Goal: Task Accomplishment & Management: Manage account settings

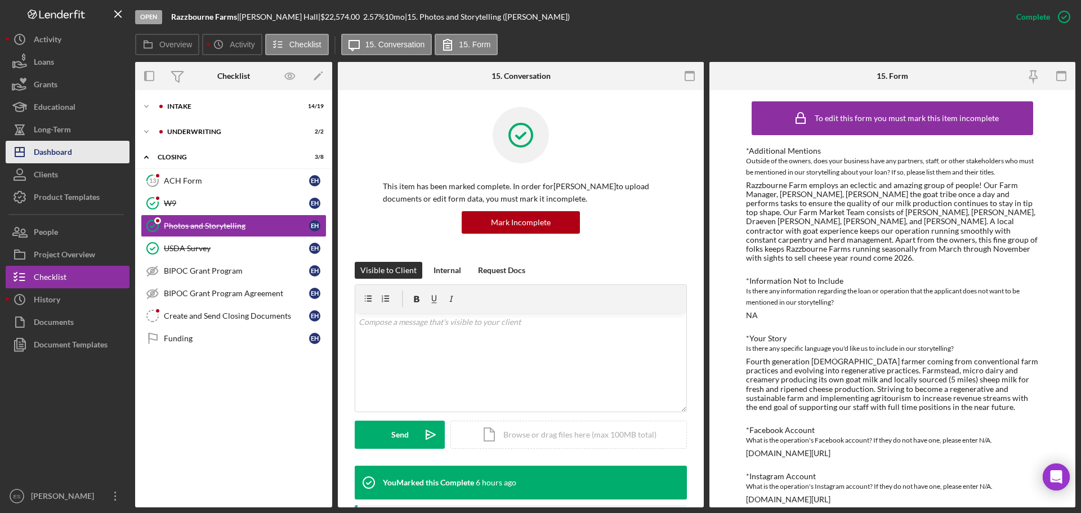
scroll to position [147, 0]
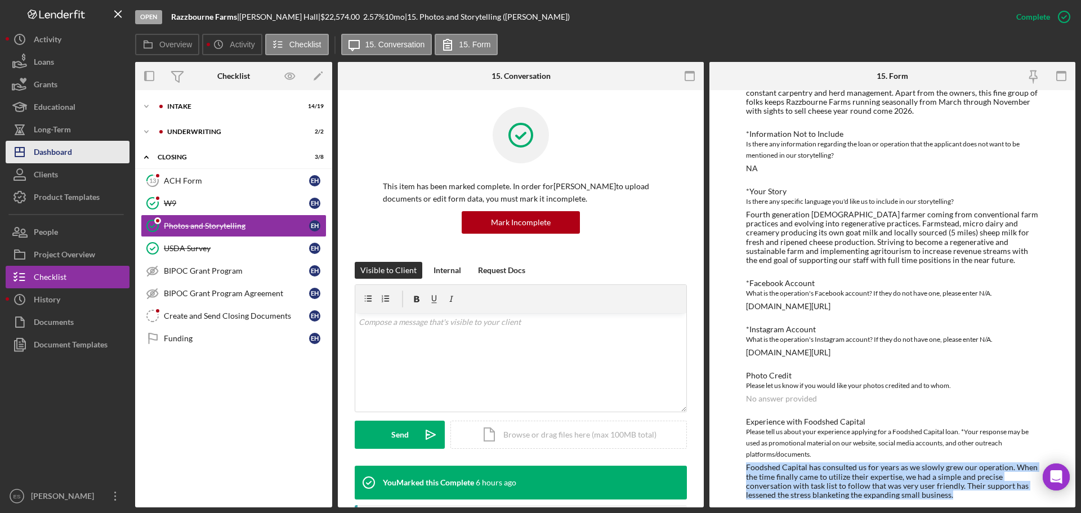
click at [75, 144] on button "Icon/Dashboard Dashboard" at bounding box center [68, 152] width 124 height 23
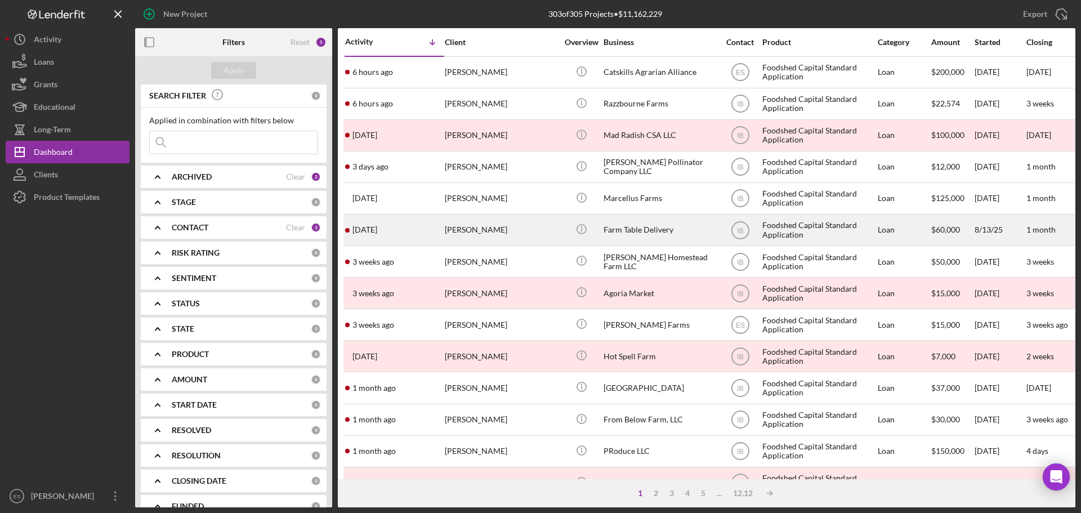
click at [538, 226] on div "[PERSON_NAME]" at bounding box center [501, 230] width 113 height 30
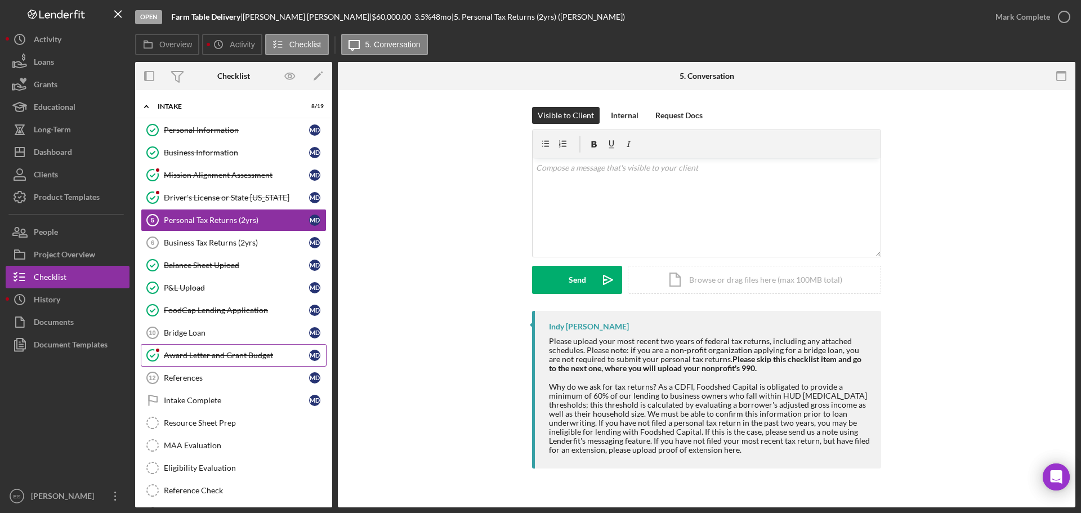
click at [278, 360] on div "Award Letter and Grant Budget" at bounding box center [236, 355] width 145 height 9
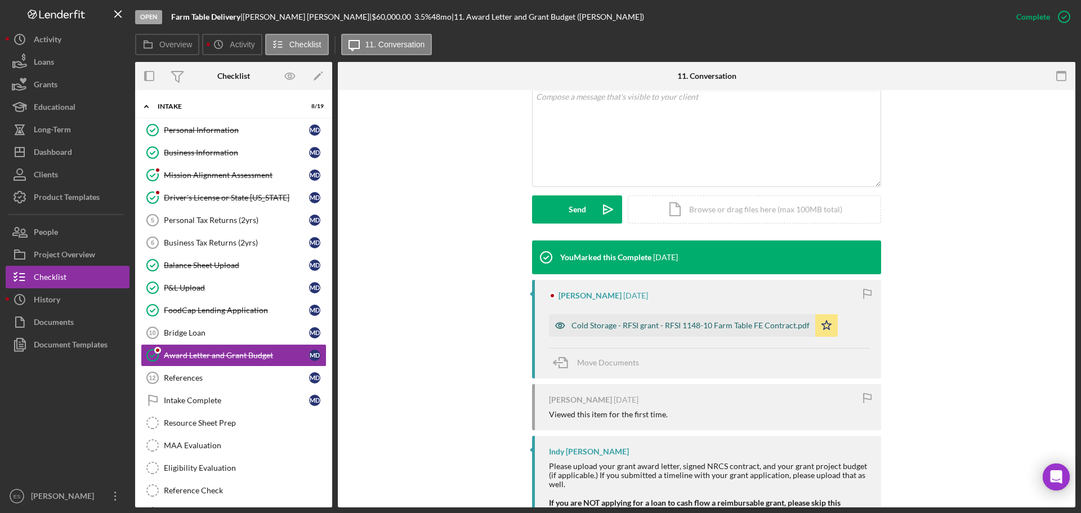
scroll to position [262, 0]
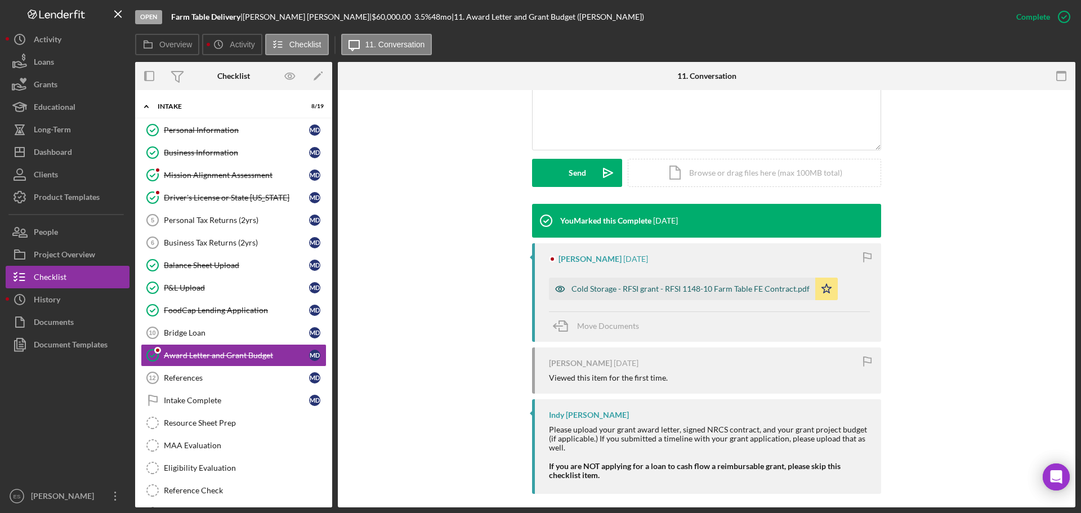
click at [673, 287] on div "Cold Storage - RFSI grant - RFSI 1148-10 Farm Table FE Contract.pdf" at bounding box center [691, 288] width 238 height 9
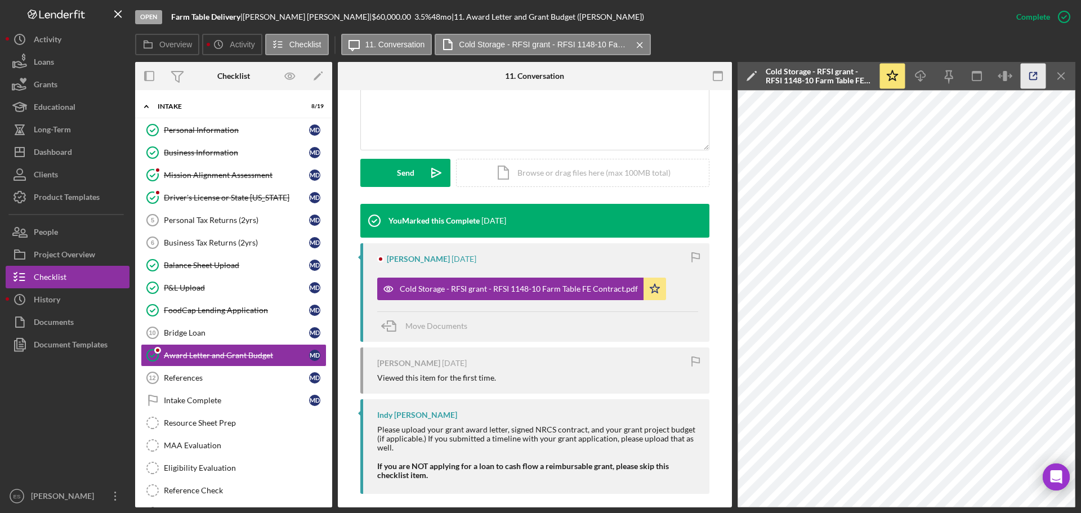
click at [1035, 74] on line "button" at bounding box center [1034, 74] width 3 height 3
click at [249, 309] on div "FoodCap Lending Application" at bounding box center [236, 310] width 145 height 9
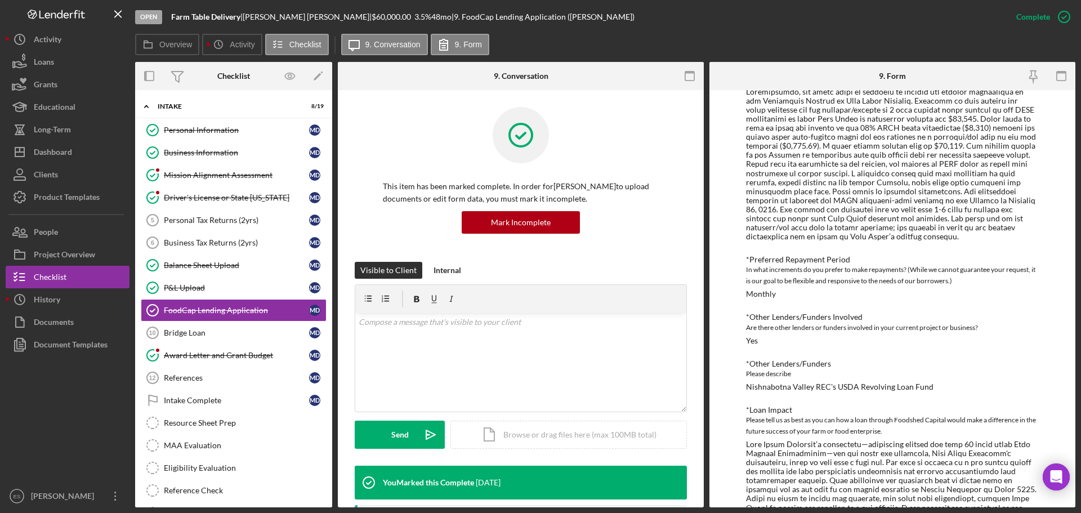
scroll to position [225, 0]
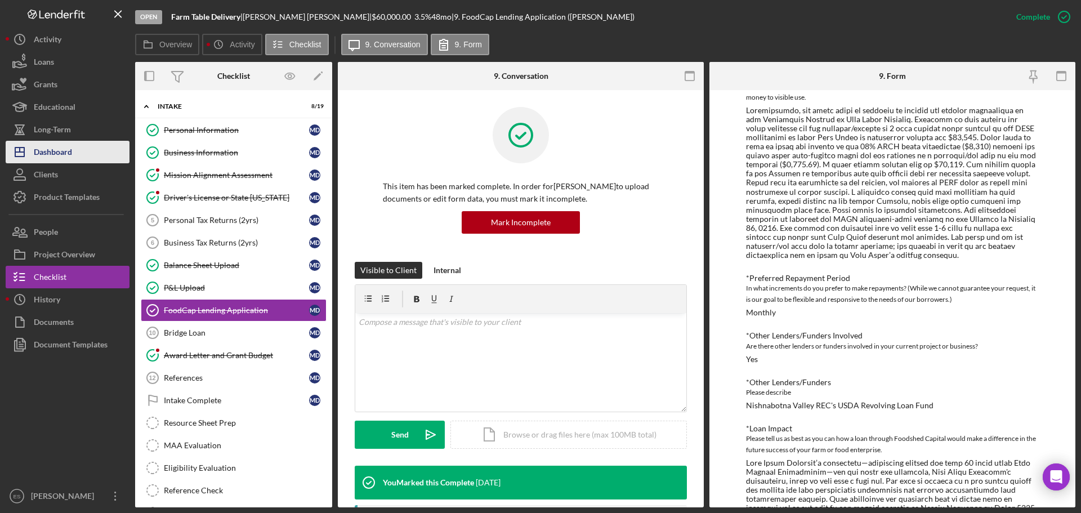
click at [70, 150] on div "Dashboard" at bounding box center [53, 153] width 38 height 25
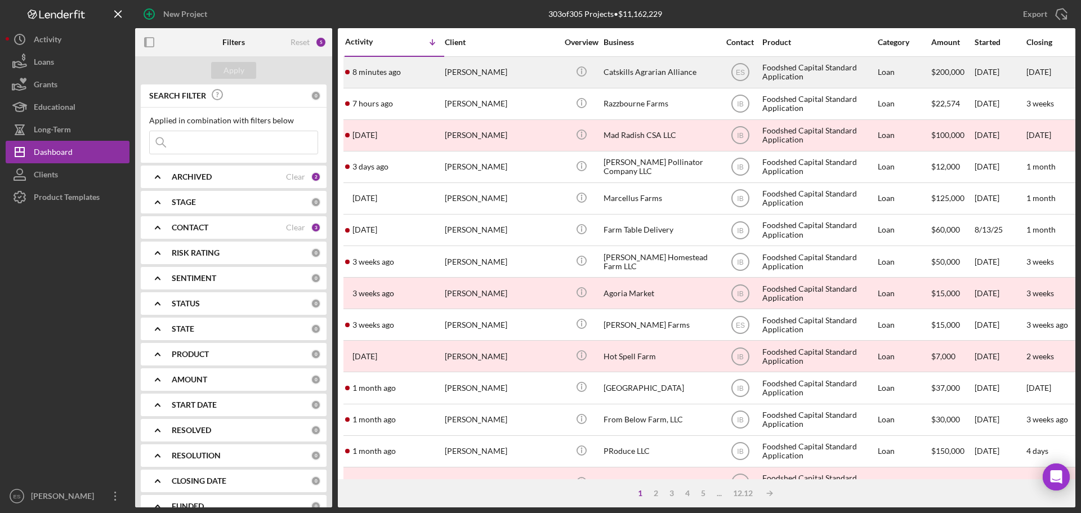
click at [476, 69] on div "[PERSON_NAME]" at bounding box center [501, 72] width 113 height 30
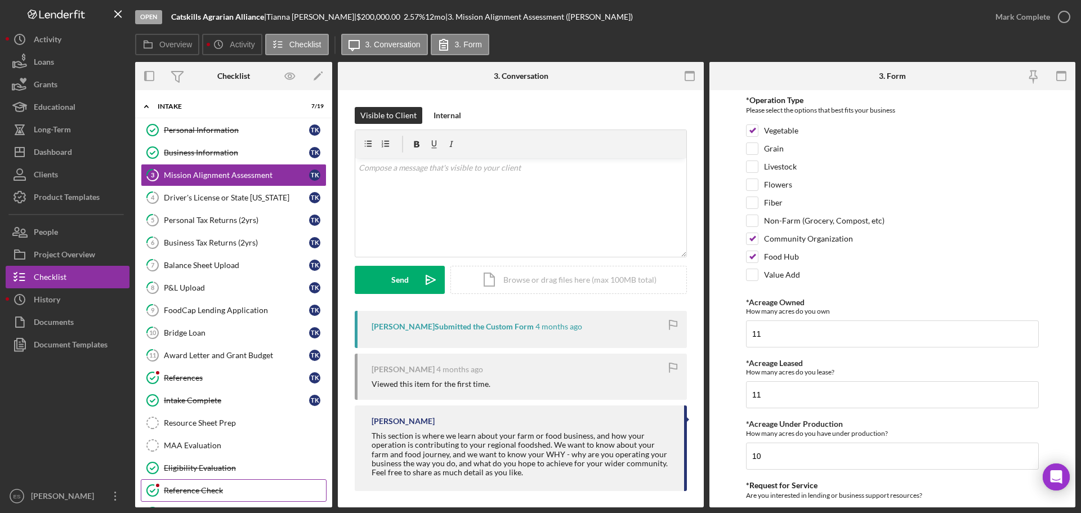
scroll to position [101, 0]
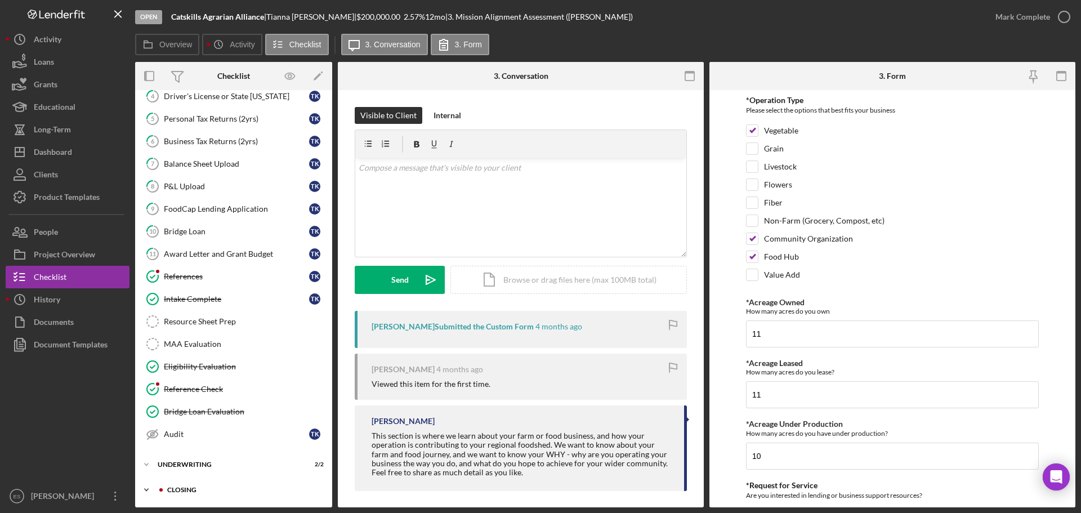
click at [226, 483] on div "Icon/Expander Closing 0 / 8" at bounding box center [233, 490] width 197 height 23
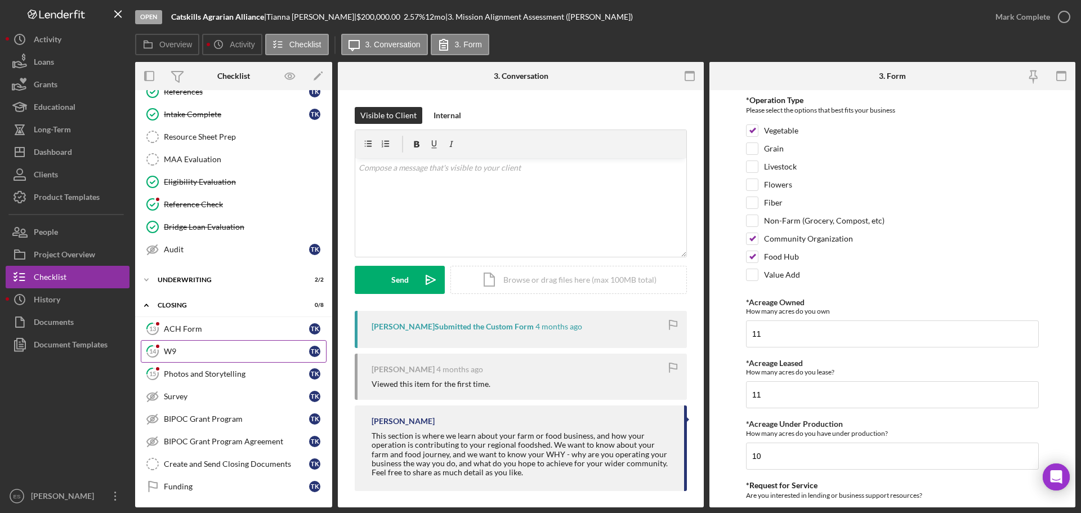
scroll to position [288, 0]
click at [228, 373] on div "Photos and Storytelling" at bounding box center [236, 372] width 145 height 9
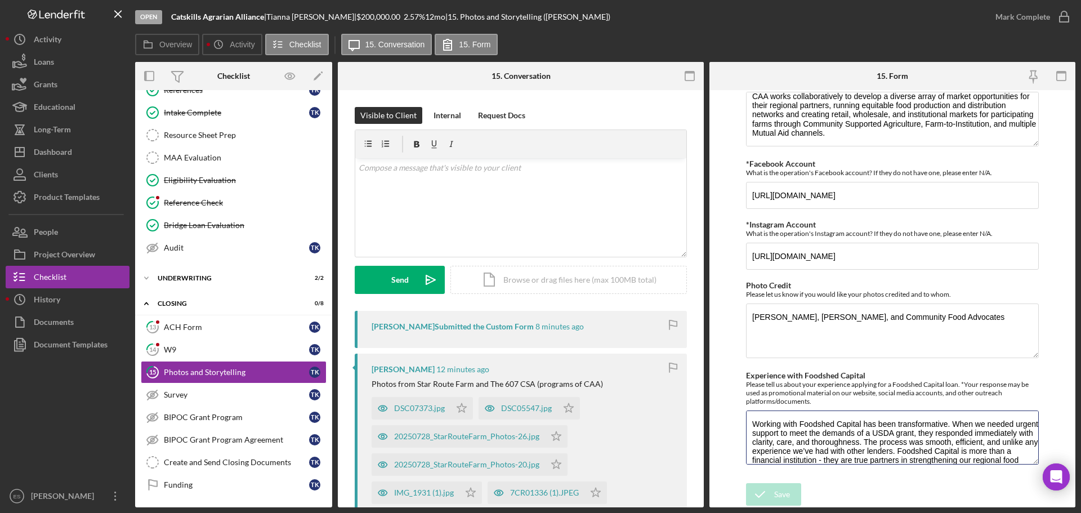
drag, startPoint x: 803, startPoint y: 451, endPoint x: 720, endPoint y: 396, distance: 98.9
click at [720, 396] on form "*Additional Mentions Outside of the owners, does your business have any partner…" at bounding box center [893, 298] width 366 height 417
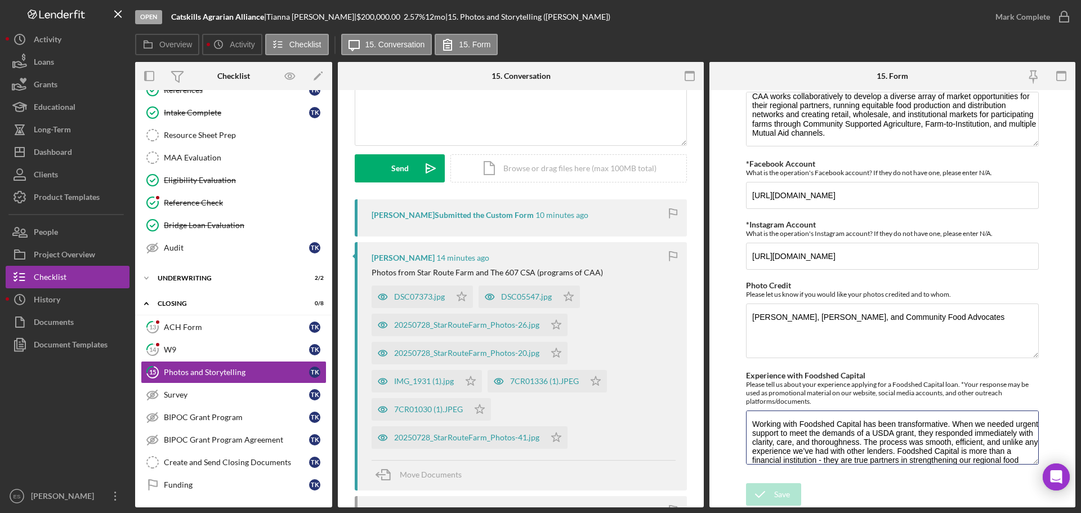
scroll to position [113, 0]
click at [425, 297] on div "DSC07373.jpg" at bounding box center [419, 295] width 51 height 9
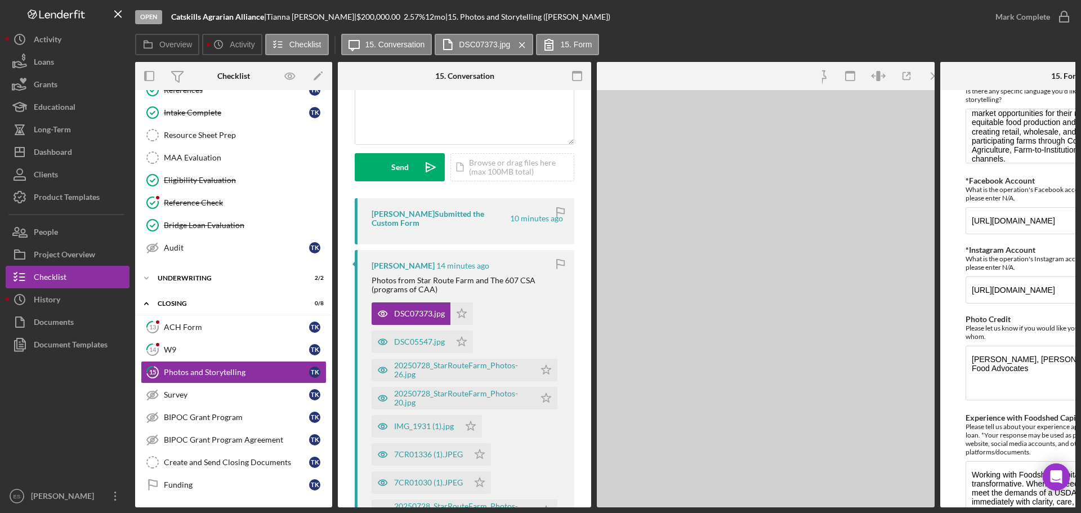
scroll to position [66, 0]
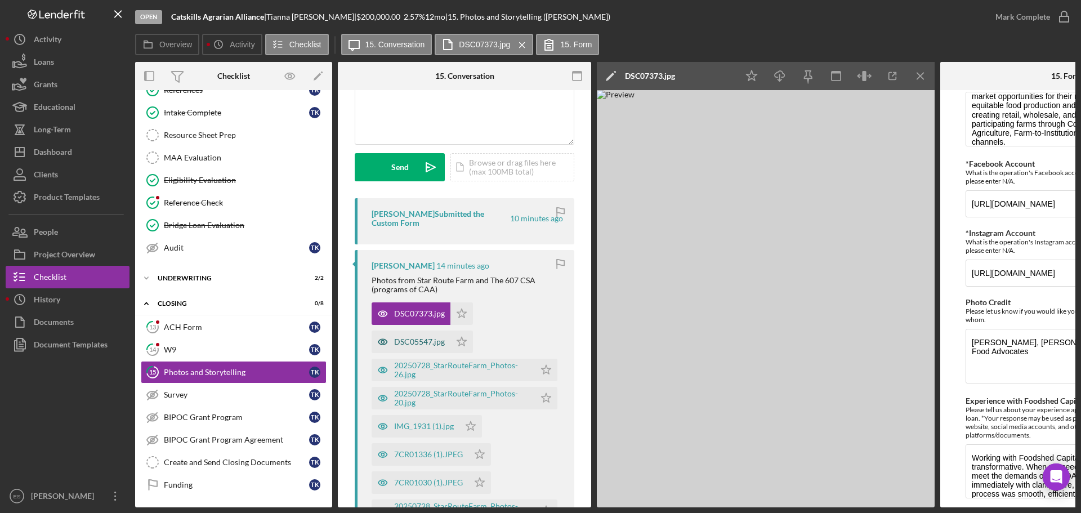
click at [405, 343] on div "DSC05547.jpg" at bounding box center [419, 341] width 51 height 9
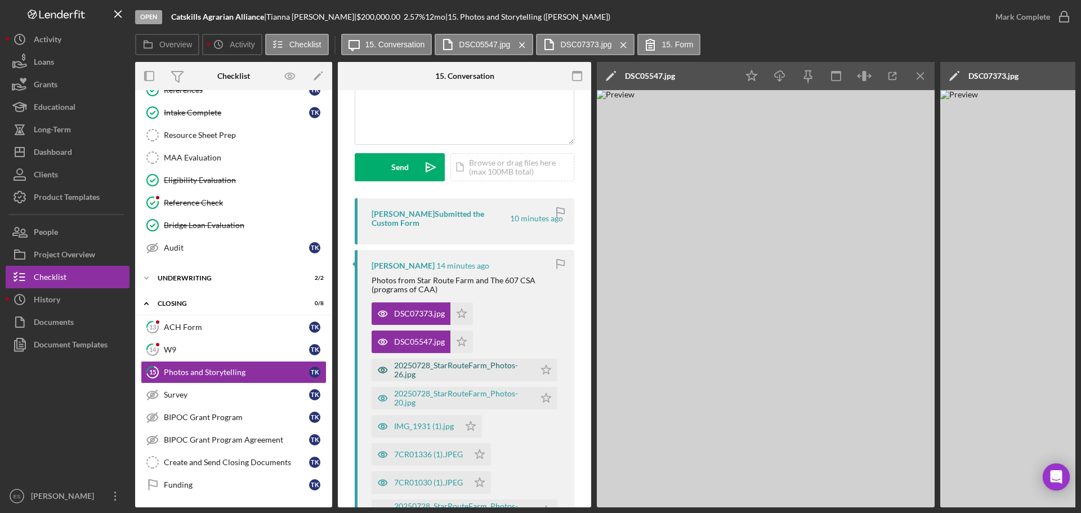
click at [412, 371] on div "20250728_StarRouteFarm_Photos-26.jpg" at bounding box center [461, 370] width 135 height 18
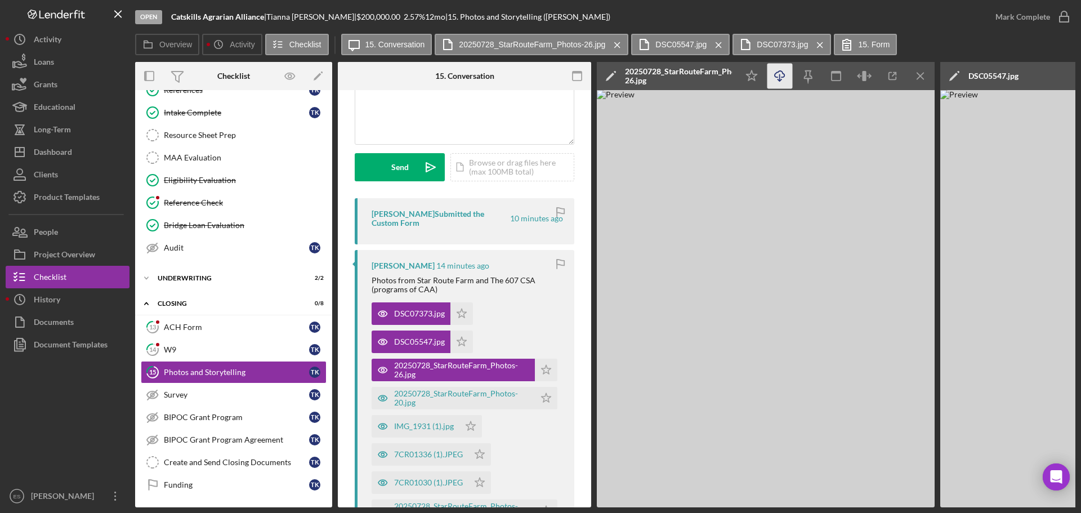
click at [782, 81] on icon "Icon/Download" at bounding box center [780, 76] width 25 height 25
click at [421, 398] on div "20250728_StarRouteFarm_Photos-20.jpg" at bounding box center [461, 398] width 135 height 18
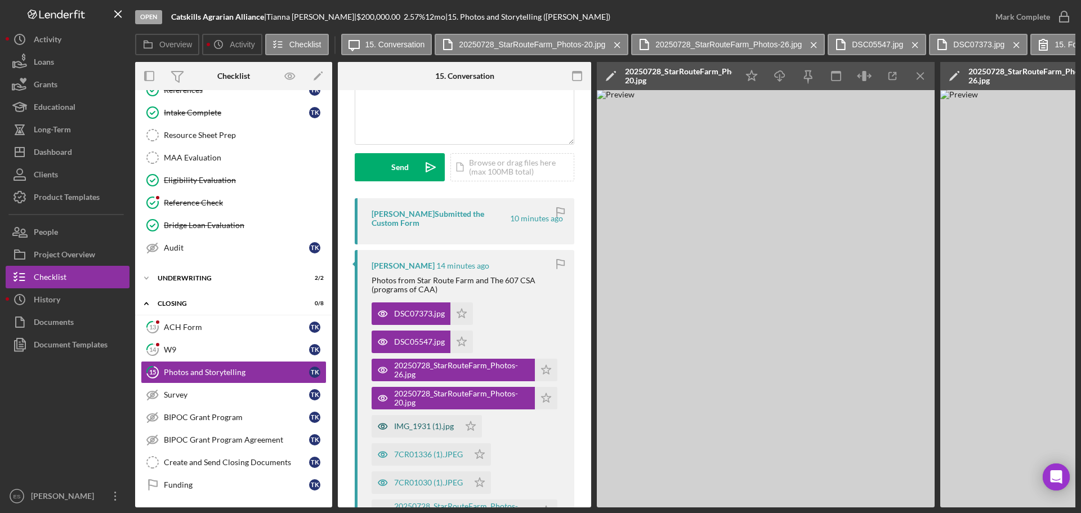
click at [446, 426] on div "IMG_1931 (1).jpg" at bounding box center [424, 426] width 60 height 9
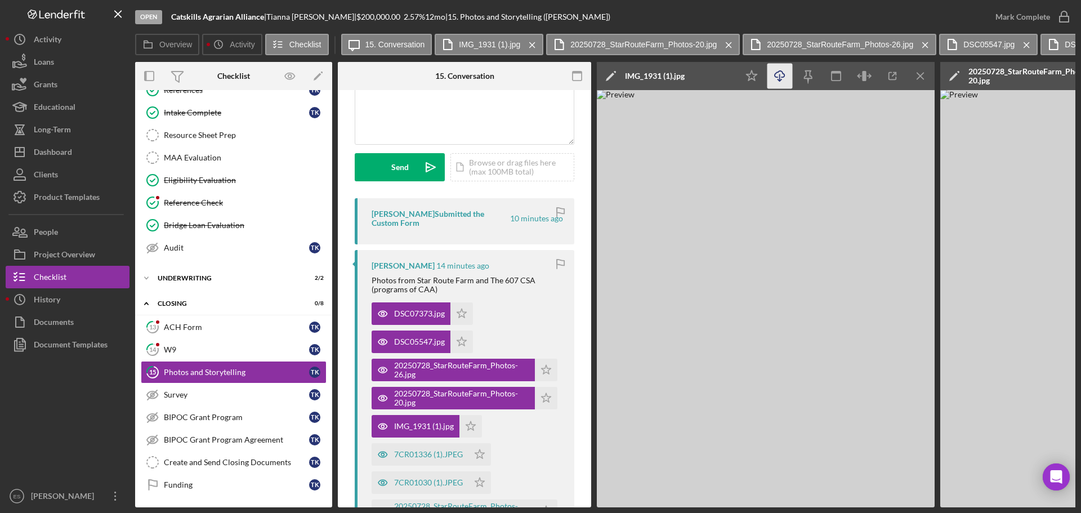
click at [777, 79] on icon "Icon/Download" at bounding box center [780, 76] width 25 height 25
click at [437, 452] on div "7CR01336 (1).JPEG" at bounding box center [428, 454] width 69 height 9
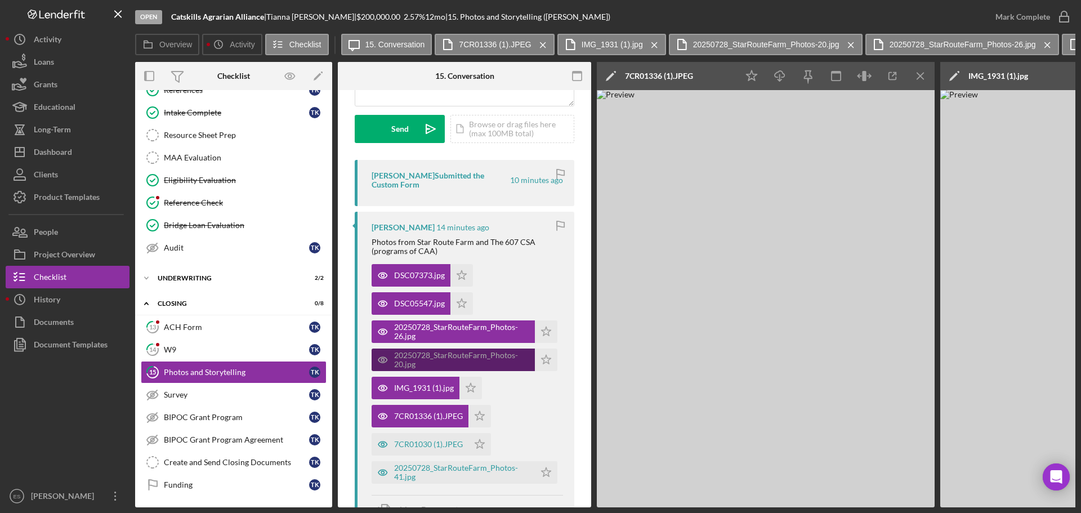
scroll to position [282, 0]
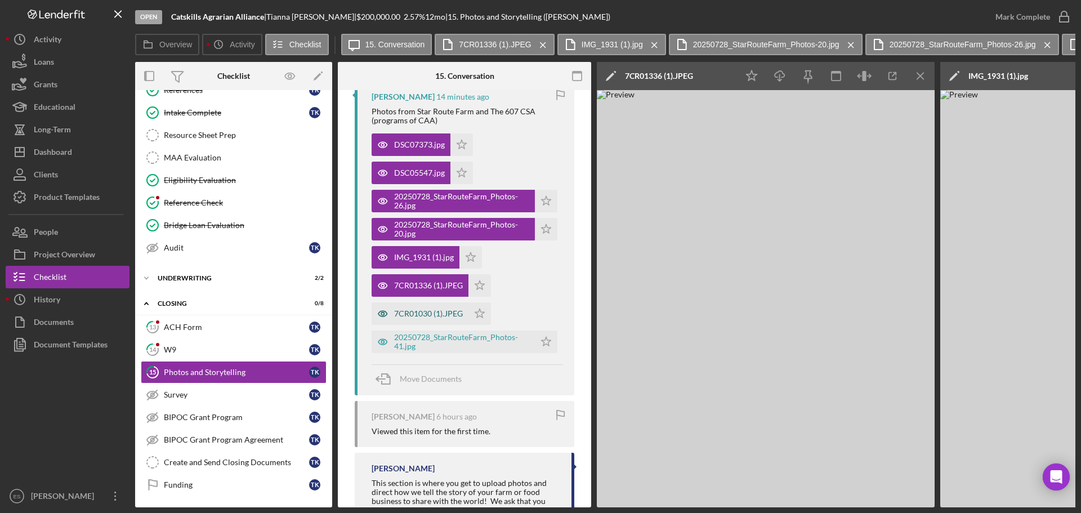
click at [417, 309] on div "7CR01030 (1).JPEG" at bounding box center [428, 313] width 69 height 9
click at [435, 340] on div "20250728_StarRouteFarm_Photos-41.jpg" at bounding box center [461, 342] width 135 height 18
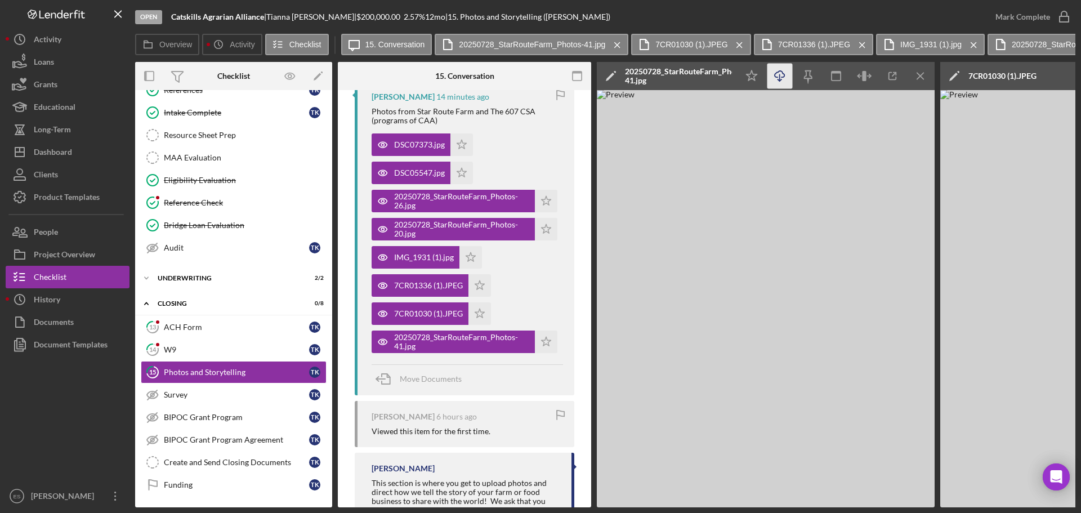
click at [781, 74] on icon "Icon/Download" at bounding box center [780, 76] width 25 height 25
click at [828, 132] on img at bounding box center [766, 298] width 338 height 417
click at [917, 74] on icon "Icon/Menu Close" at bounding box center [920, 76] width 25 height 25
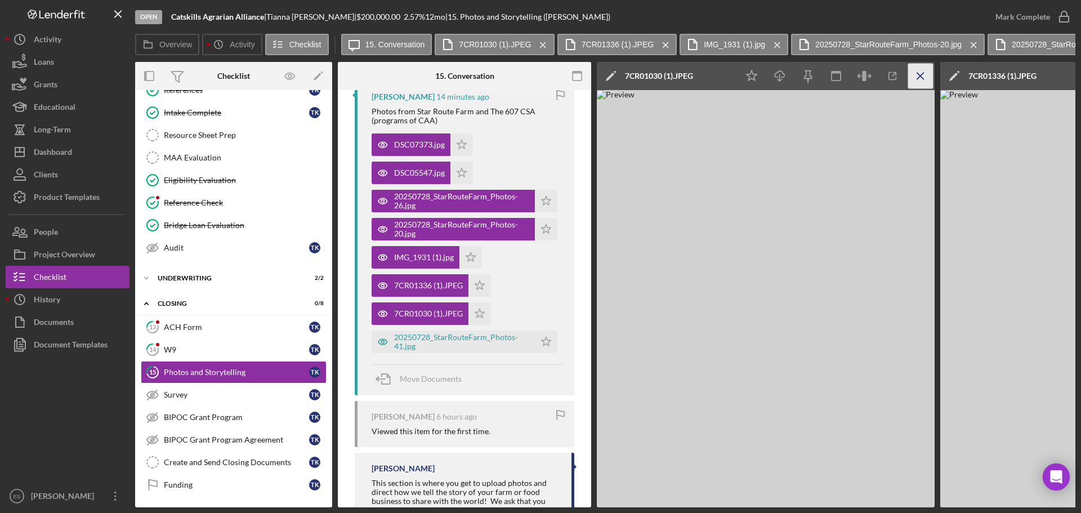
click at [920, 77] on icon "Icon/Menu Close" at bounding box center [920, 76] width 25 height 25
click at [921, 81] on icon "Icon/Menu Close" at bounding box center [920, 76] width 25 height 25
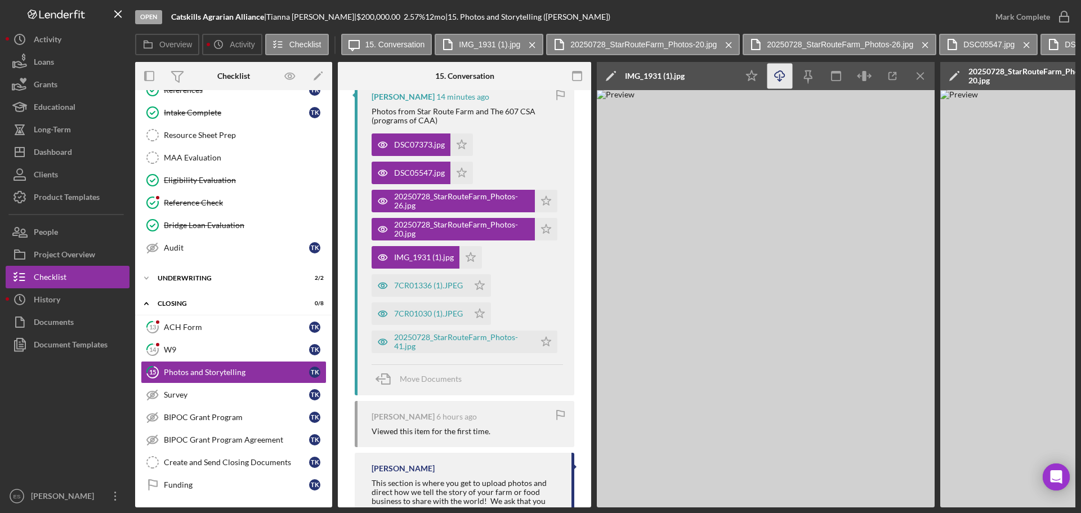
click at [921, 81] on icon "Icon/Menu Close" at bounding box center [920, 76] width 25 height 25
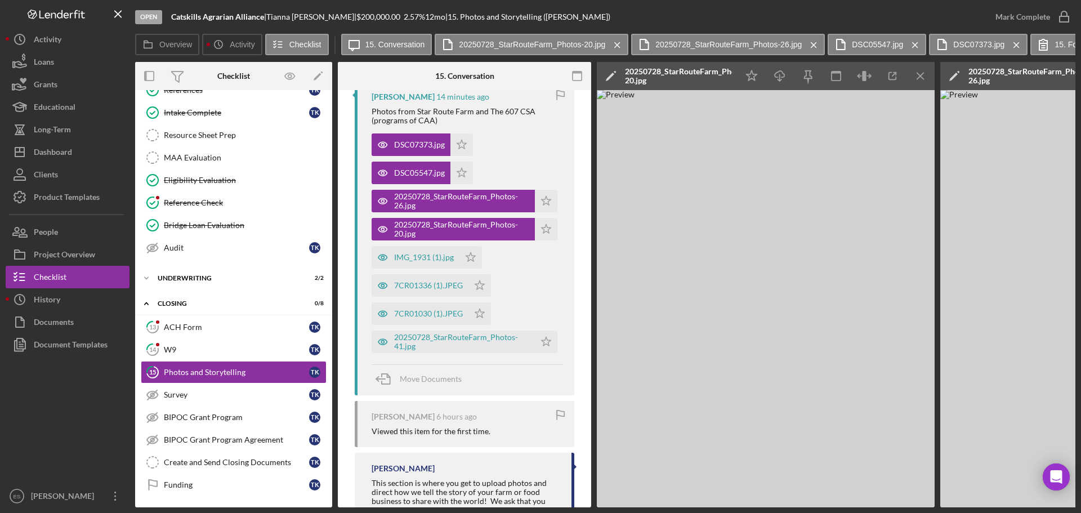
click at [921, 81] on icon "Icon/Menu Close" at bounding box center [920, 76] width 25 height 25
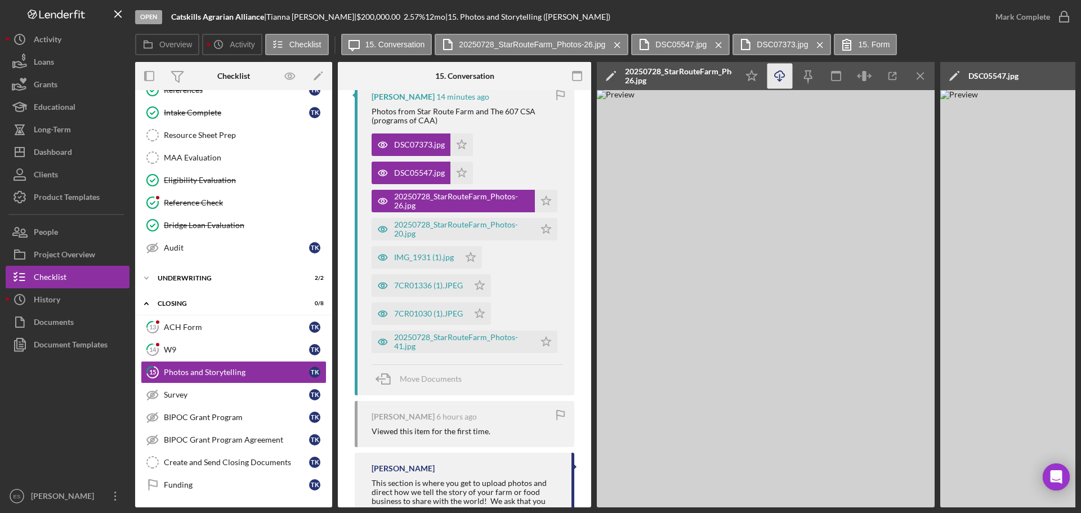
click at [921, 81] on icon "Icon/Menu Close" at bounding box center [920, 76] width 25 height 25
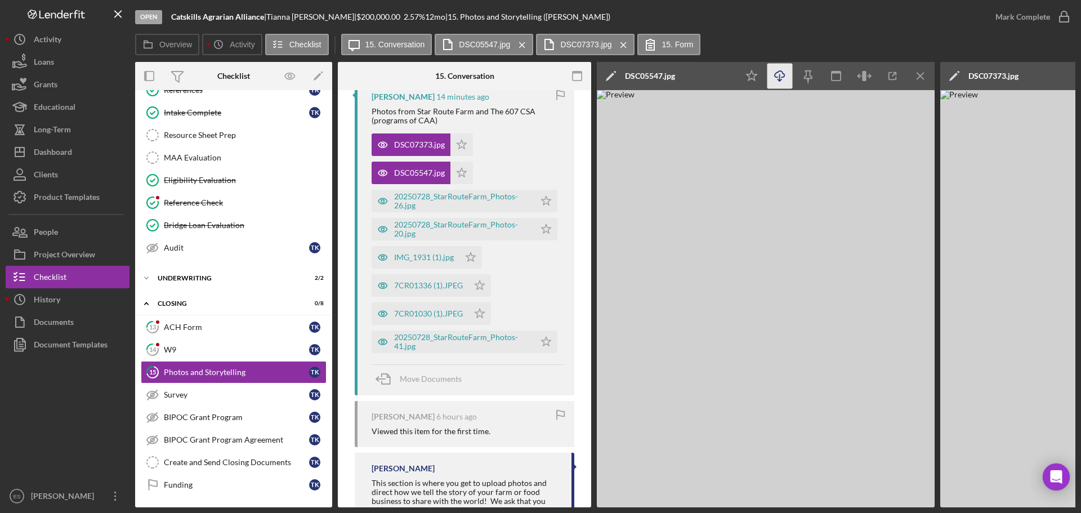
click at [787, 76] on icon "Icon/Download" at bounding box center [780, 76] width 25 height 25
click at [216, 327] on div "ACH Form" at bounding box center [236, 327] width 145 height 9
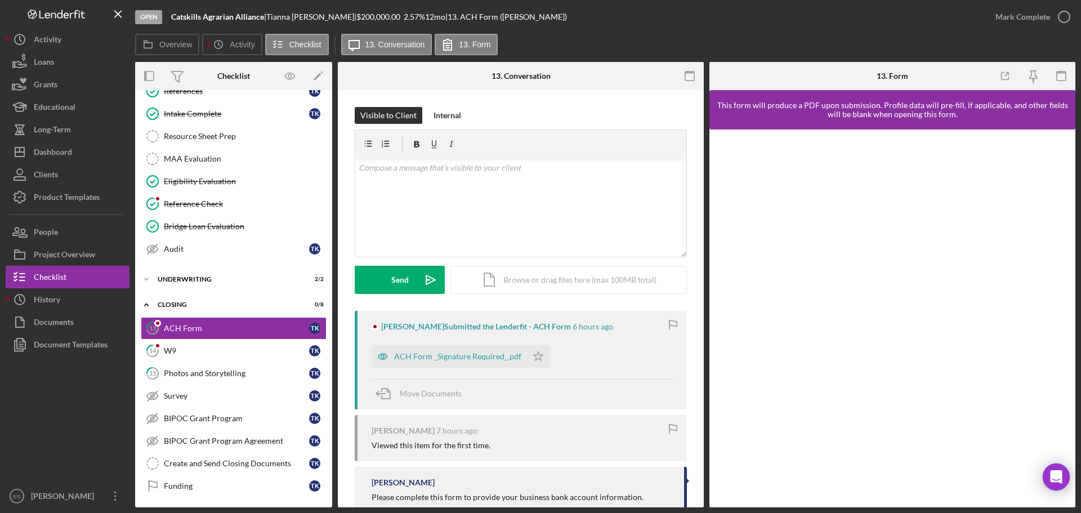
scroll to position [288, 0]
click at [1032, 19] on div "Mark Complete" at bounding box center [1023, 17] width 55 height 23
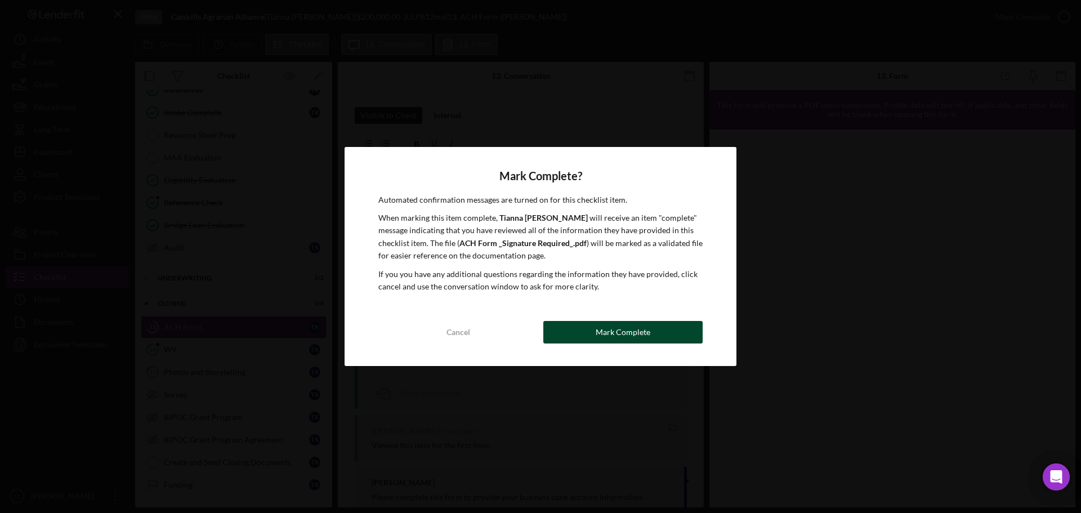
click at [587, 327] on button "Mark Complete" at bounding box center [622, 332] width 159 height 23
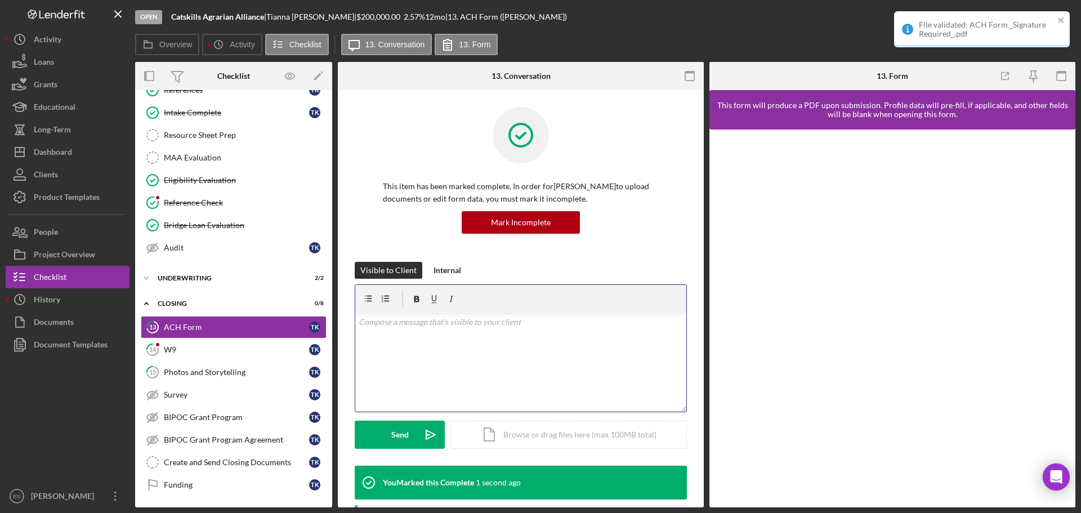
click at [476, 354] on div "v Color teal Color pink Remove color Add row above Add row below Add column bef…" at bounding box center [520, 362] width 331 height 99
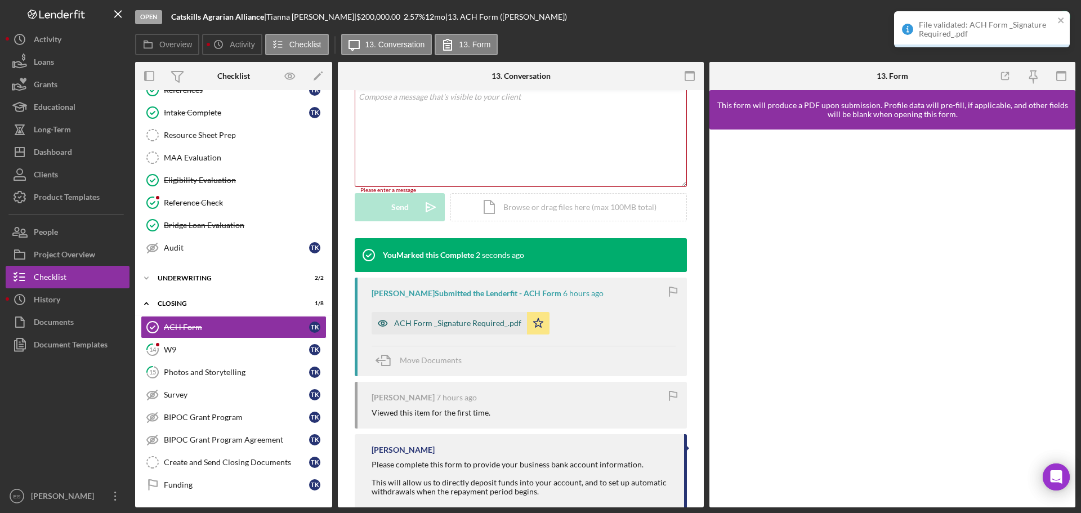
click at [448, 328] on div "ACH Form _Signature Required_.pdf" at bounding box center [449, 323] width 155 height 23
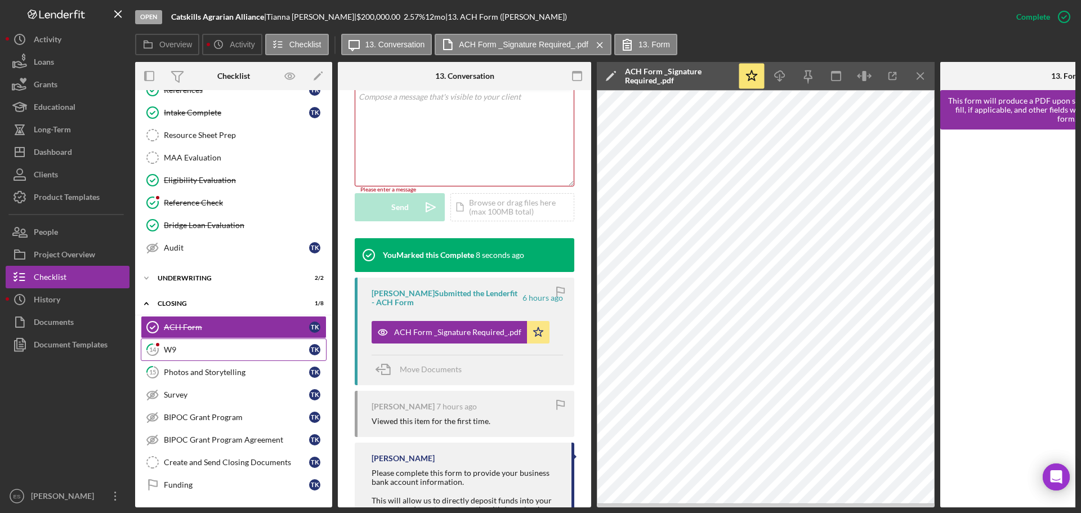
click at [204, 356] on link "14 W9 T K" at bounding box center [234, 349] width 186 height 23
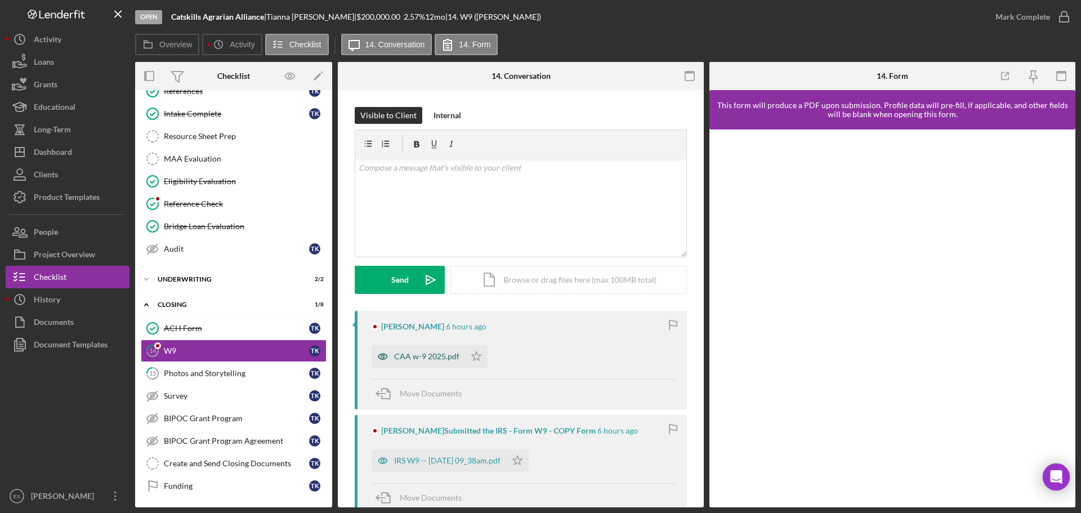
scroll to position [288, 0]
click at [404, 360] on div "CAA w-9 2025.pdf" at bounding box center [426, 356] width 65 height 9
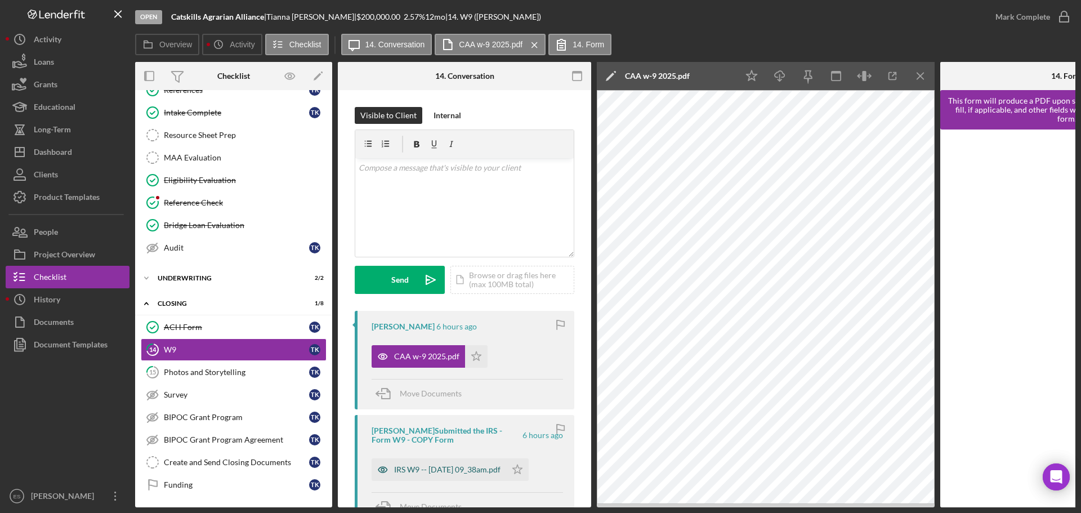
click at [434, 470] on div "IRS W9 -- [DATE] 09_38am.pdf" at bounding box center [447, 469] width 106 height 9
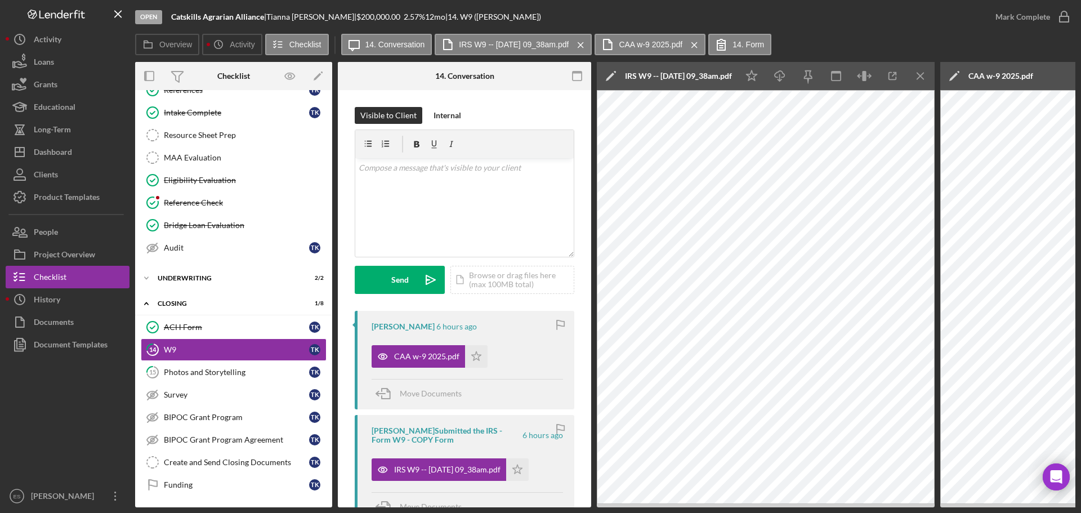
scroll to position [56, 0]
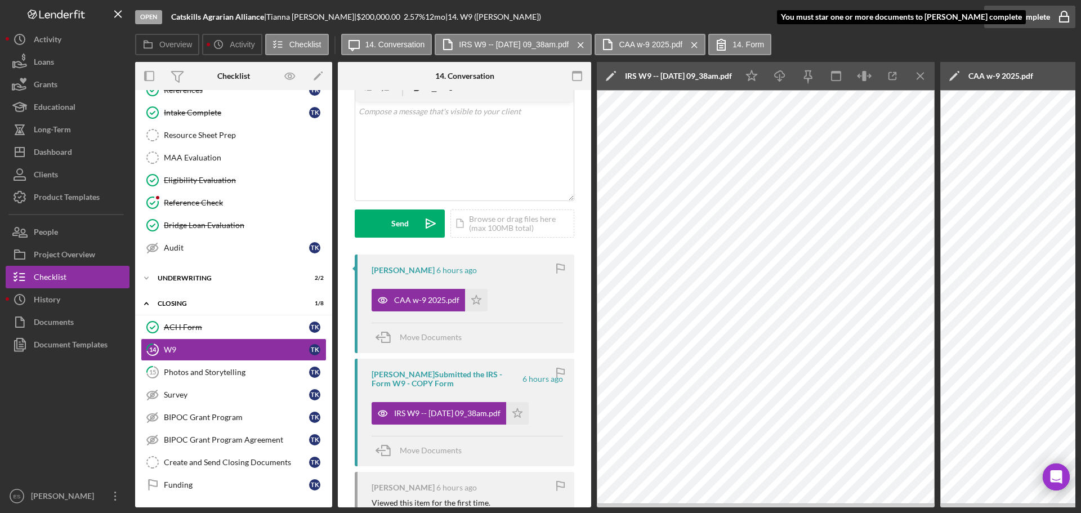
click at [1023, 12] on div "Mark Complete" at bounding box center [1023, 17] width 55 height 23
click at [478, 301] on icon "Icon/Star" at bounding box center [476, 300] width 23 height 23
click at [523, 416] on polygon "button" at bounding box center [518, 413] width 10 height 9
click at [1018, 13] on div "Mark Complete" at bounding box center [1023, 17] width 55 height 23
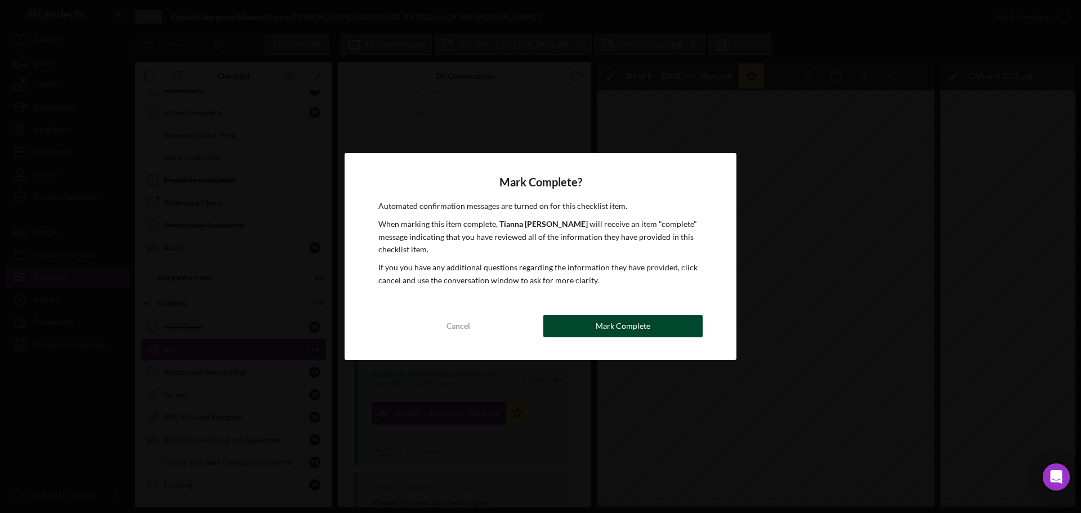
click at [647, 322] on div "Mark Complete" at bounding box center [623, 326] width 55 height 23
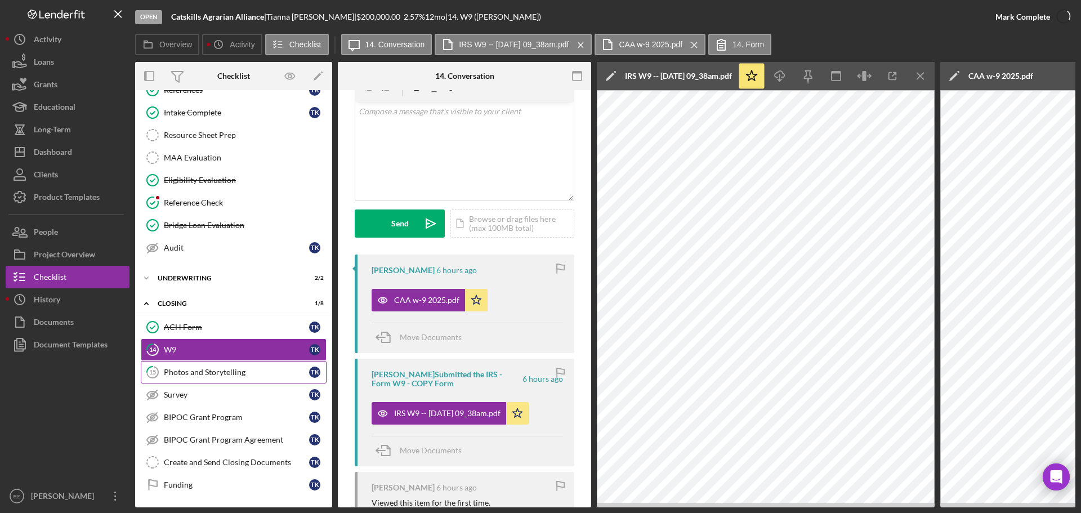
scroll to position [224, 0]
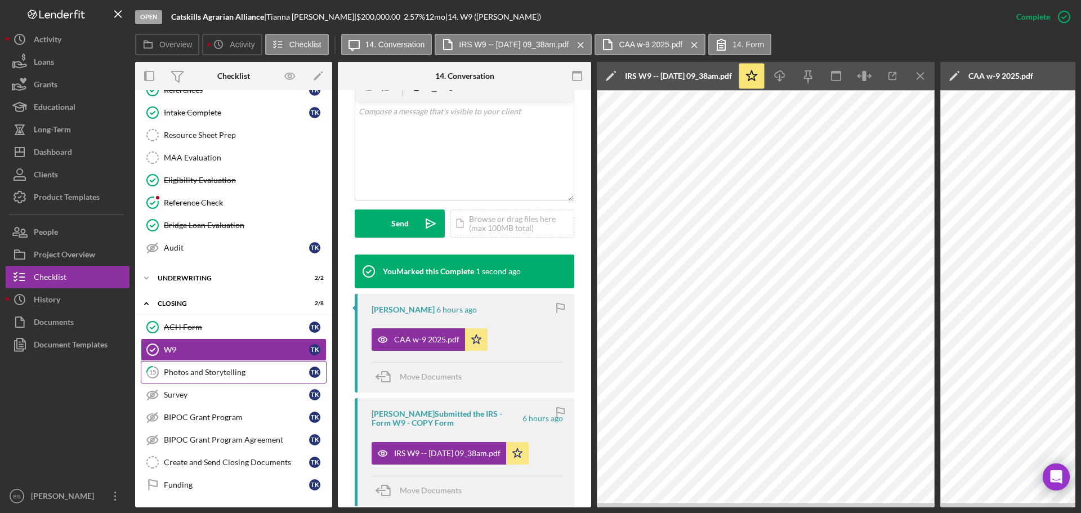
click at [184, 373] on div "Photos and Storytelling" at bounding box center [236, 372] width 145 height 9
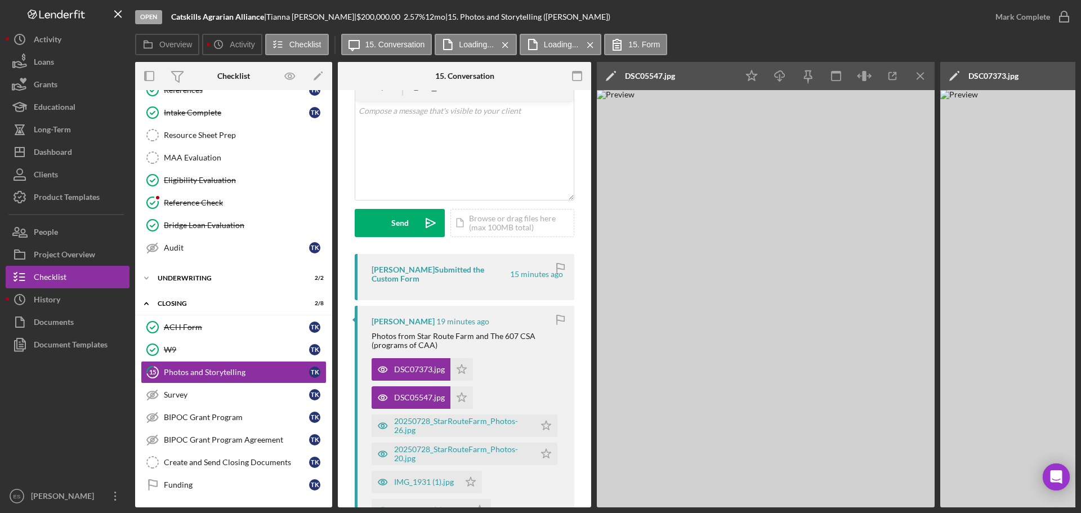
scroll to position [56, 0]
click at [461, 369] on icon "Icon/Star" at bounding box center [462, 370] width 23 height 23
click at [1025, 12] on div "Mark Complete" at bounding box center [1023, 17] width 55 height 23
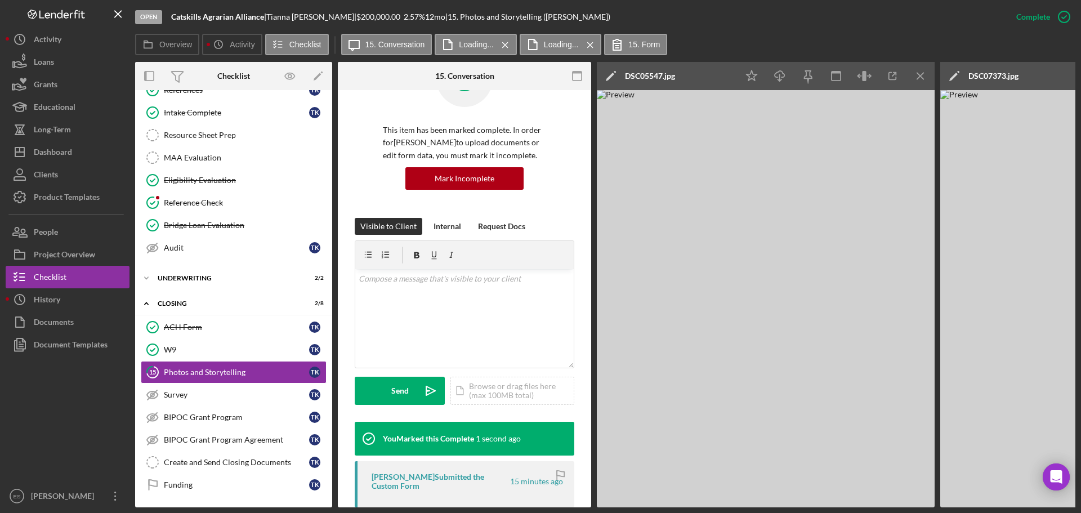
scroll to position [224, 0]
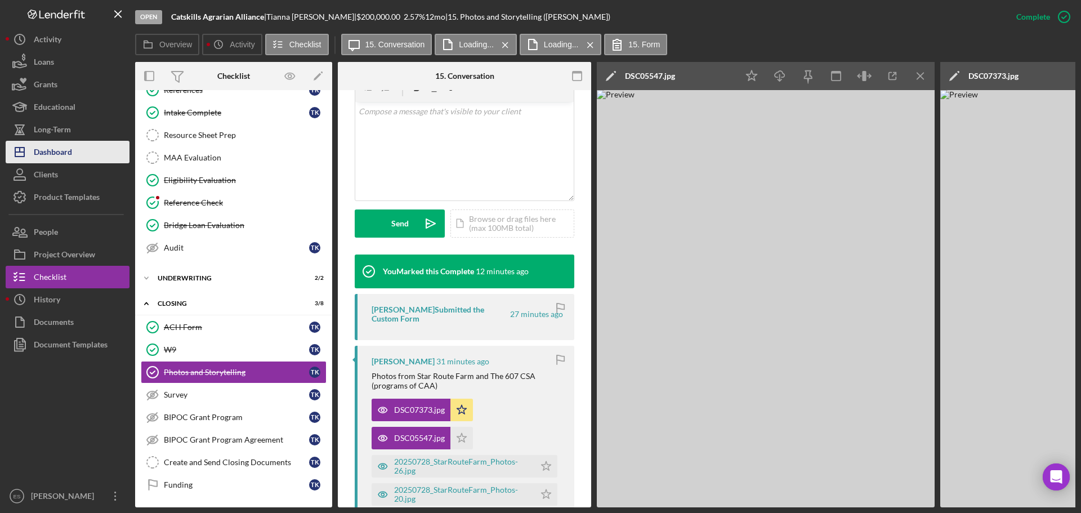
click at [60, 148] on div "Dashboard" at bounding box center [53, 153] width 38 height 25
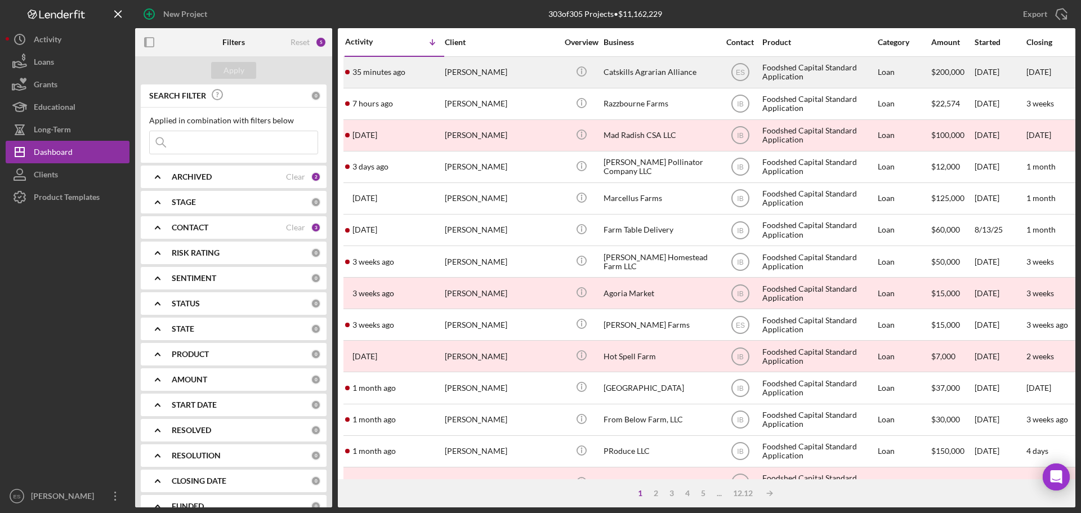
click at [551, 69] on div "[PERSON_NAME]" at bounding box center [501, 72] width 113 height 30
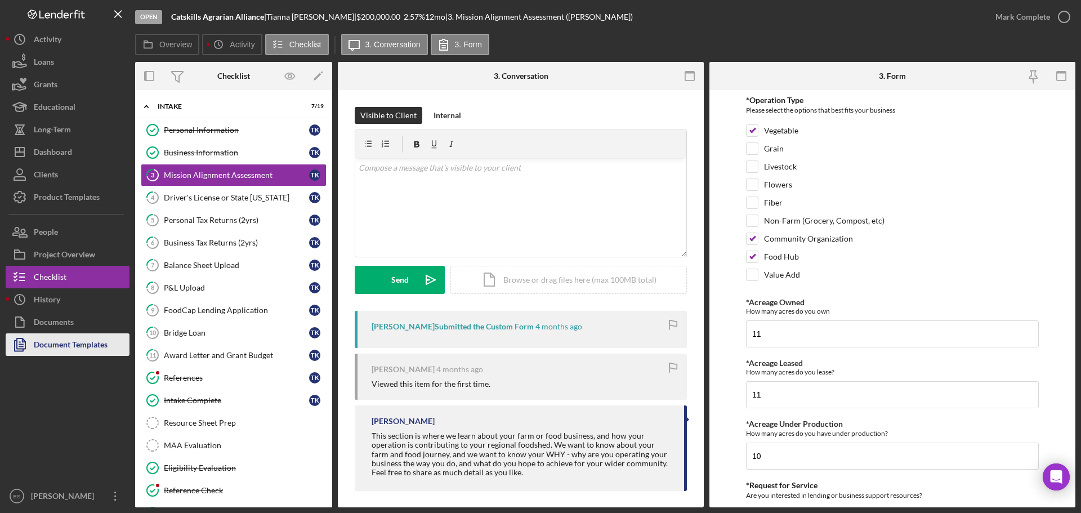
click at [75, 342] on div "Document Templates" at bounding box center [71, 345] width 74 height 25
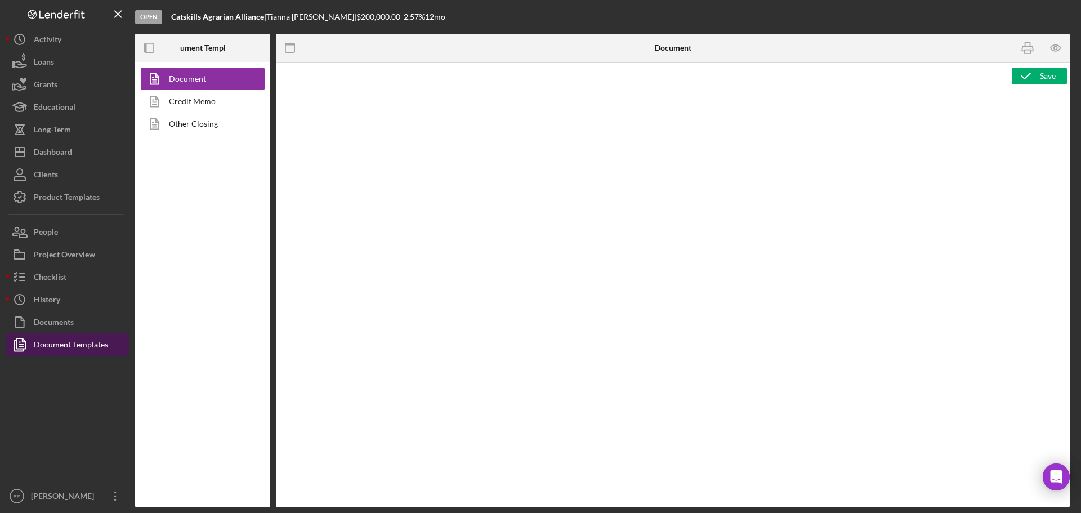
type textarea "<h1 style="text-align: left;">Resource Sheet</h1> <p class="p1">This resource s…"
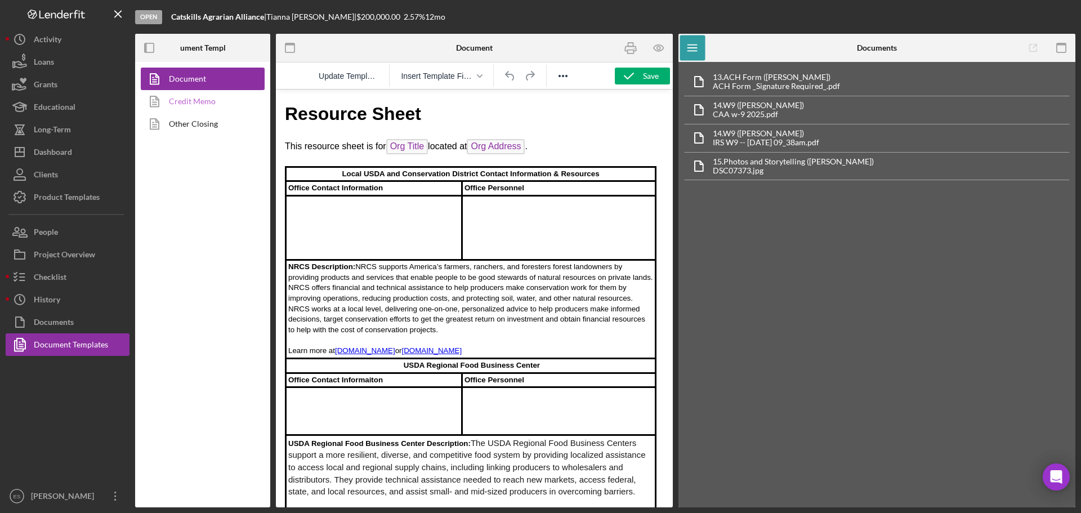
click at [190, 102] on link "Credit Memo" at bounding box center [200, 101] width 118 height 23
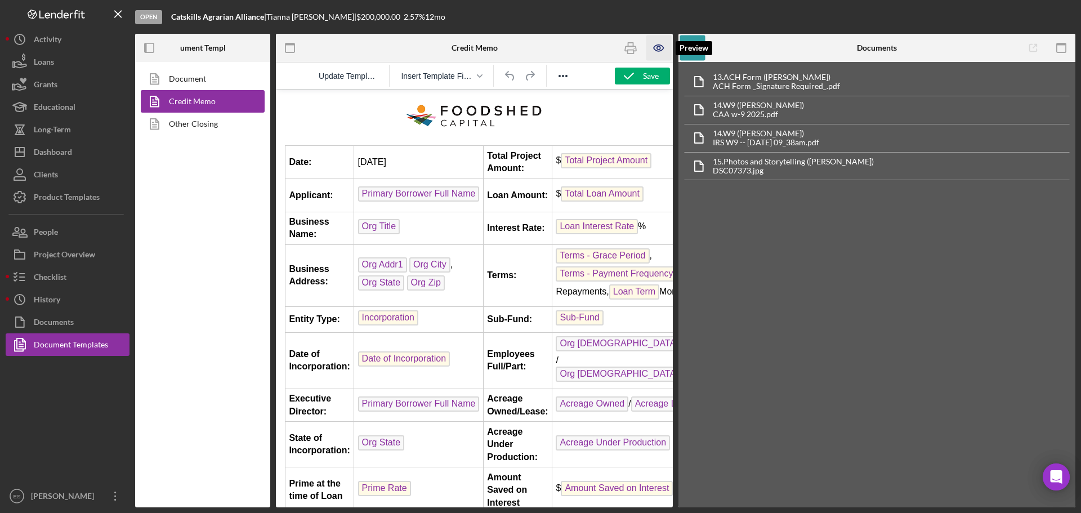
click at [659, 44] on icon "button" at bounding box center [659, 47] width 25 height 25
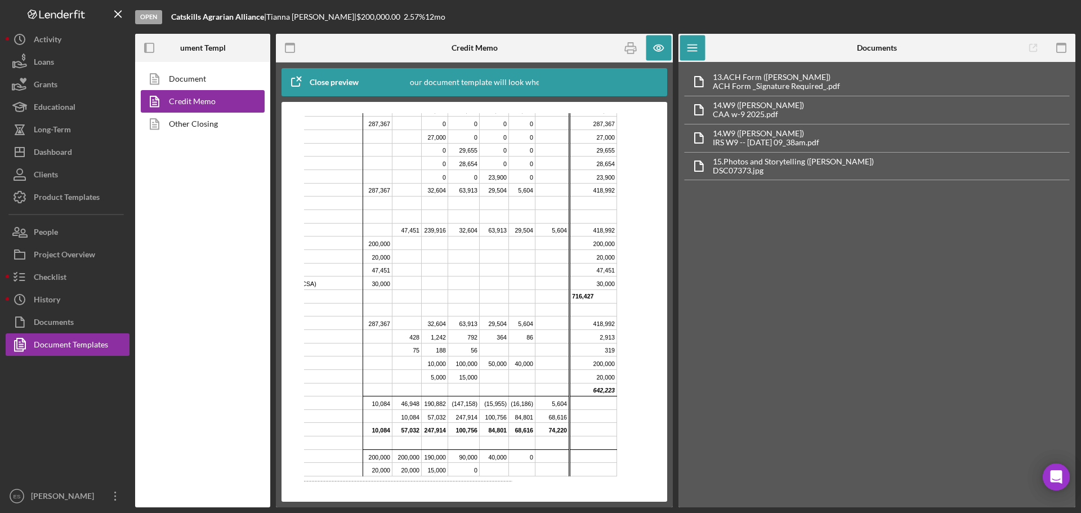
scroll to position [2509, 132]
click at [1063, 45] on rect "button" at bounding box center [1061, 44] width 9 height 2
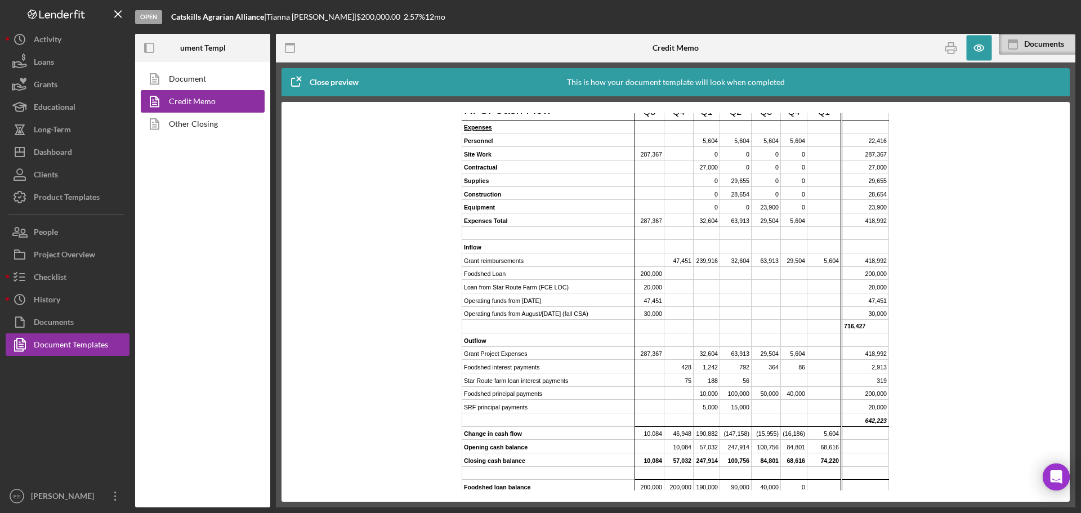
scroll to position [2061, 0]
